Goal: Task Accomplishment & Management: Complete application form

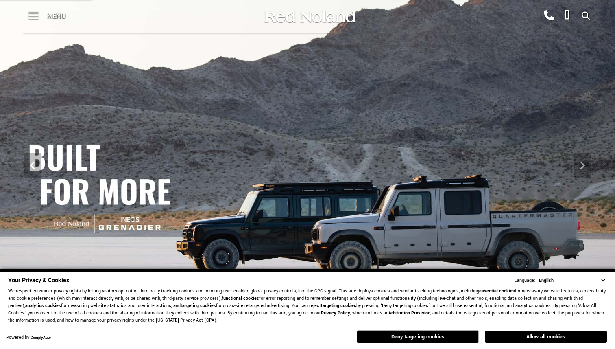
click at [39, 20] on div "Menu" at bounding box center [49, 16] width 59 height 33
click at [34, 17] on span at bounding box center [33, 16] width 10 height 33
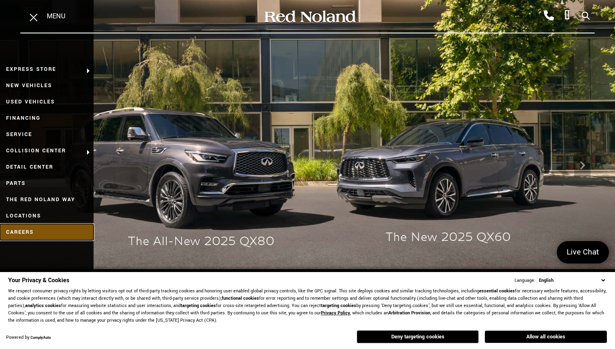
click at [27, 232] on link "Careers" at bounding box center [47, 232] width 94 height 16
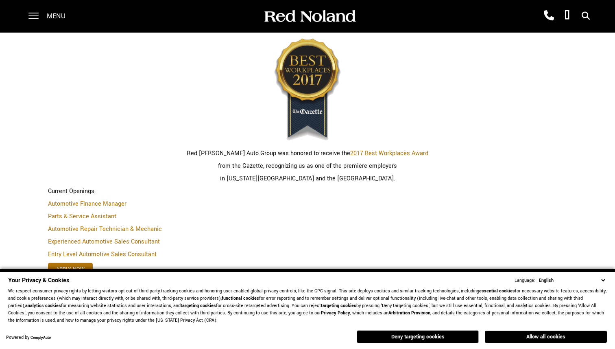
scroll to position [316, 0]
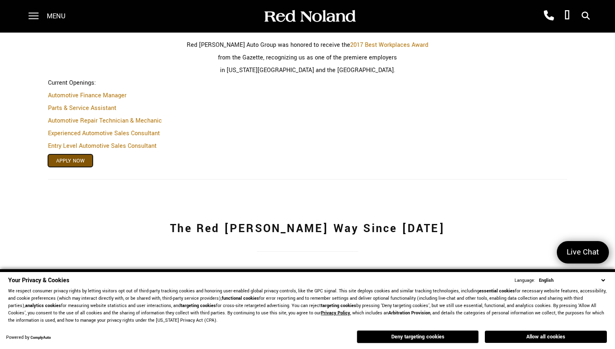
click at [70, 158] on link "Apply Now" at bounding box center [70, 160] width 45 height 13
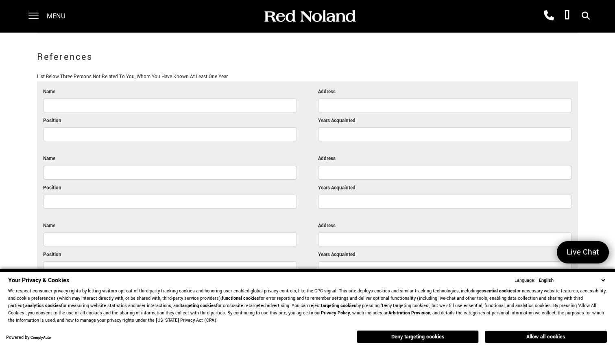
scroll to position [2373, 0]
